Goal: Task Accomplishment & Management: Manage account settings

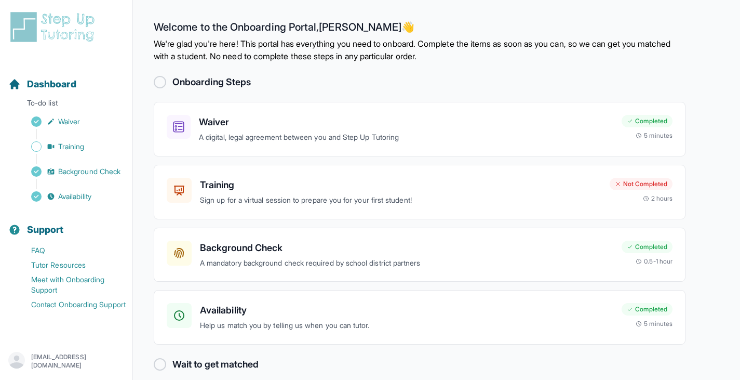
click at [66, 361] on p "mjf2431@gmail.com" at bounding box center [77, 361] width 93 height 17
click at [44, 331] on link "Sign Out" at bounding box center [66, 336] width 112 height 19
